Goal: Obtain resource: Download file/media

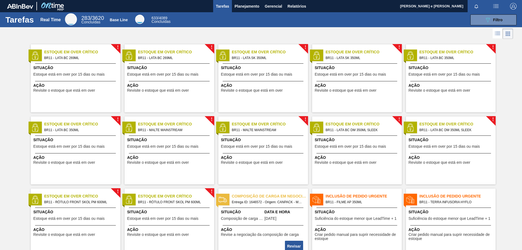
click at [249, 23] on div "089F7B8B-B2A5-4AFE-B5C0-19BA573D28AC Filtro" at bounding box center [346, 19] width 345 height 11
click at [293, 7] on span "Relatórios" at bounding box center [296, 6] width 18 height 7
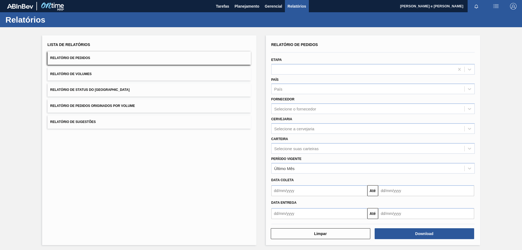
click at [95, 54] on button "Relatório de Pedidos" at bounding box center [149, 57] width 203 height 13
click at [283, 86] on div "País" at bounding box center [367, 89] width 193 height 8
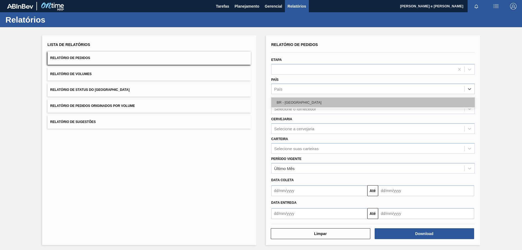
click at [278, 104] on div "BR - [GEOGRAPHIC_DATA]" at bounding box center [372, 102] width 203 height 10
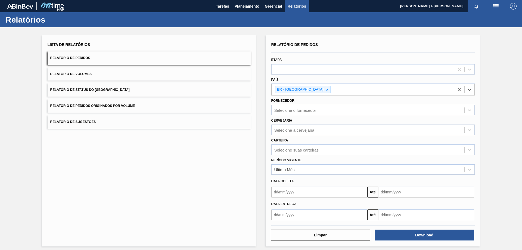
click at [291, 127] on div "Selecione a cervejaria" at bounding box center [367, 130] width 193 height 8
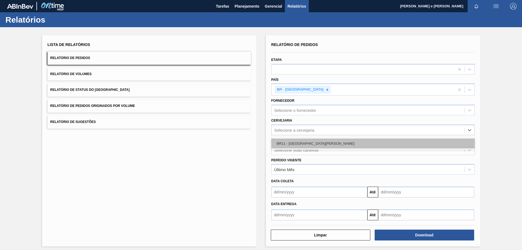
click at [286, 141] on div "BR11 - [GEOGRAPHIC_DATA][PERSON_NAME]" at bounding box center [372, 143] width 203 height 10
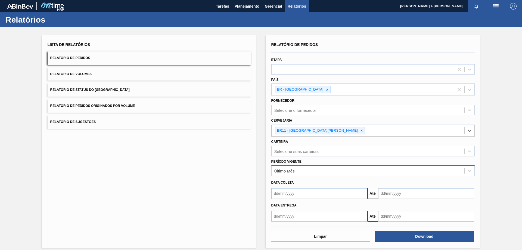
click at [276, 169] on div "Último Mês" at bounding box center [284, 170] width 20 height 5
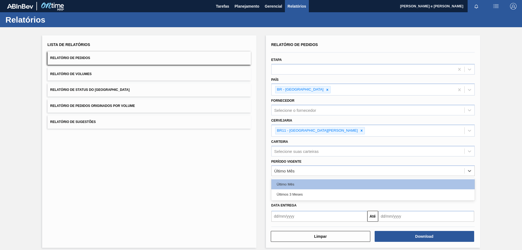
click at [280, 191] on div "Últimos 3 Meses" at bounding box center [372, 194] width 203 height 10
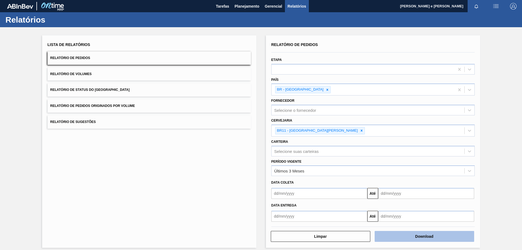
click at [427, 238] on button "Download" at bounding box center [423, 236] width 99 height 11
